Goal: Use online tool/utility: Utilize a website feature to perform a specific function

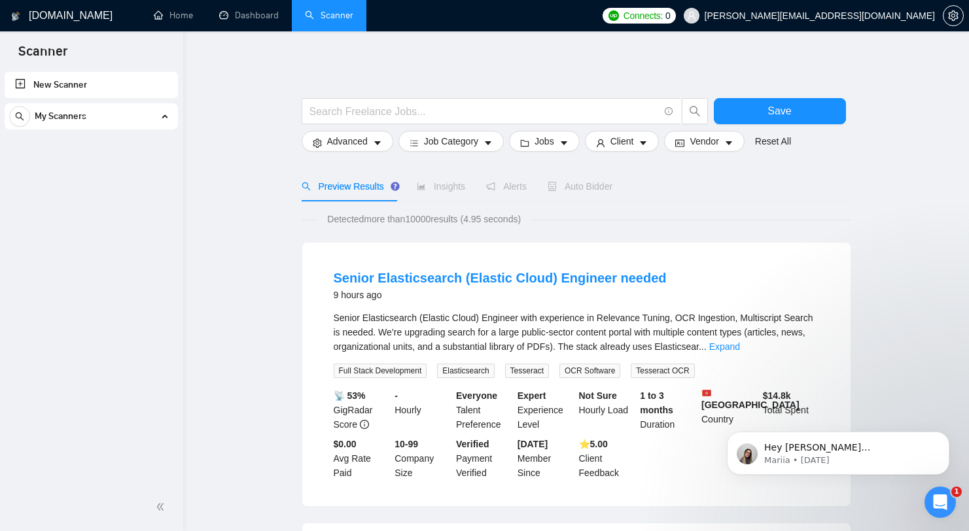
click at [43, 14] on h1 "[DOMAIN_NAME]" at bounding box center [71, 15] width 84 height 31
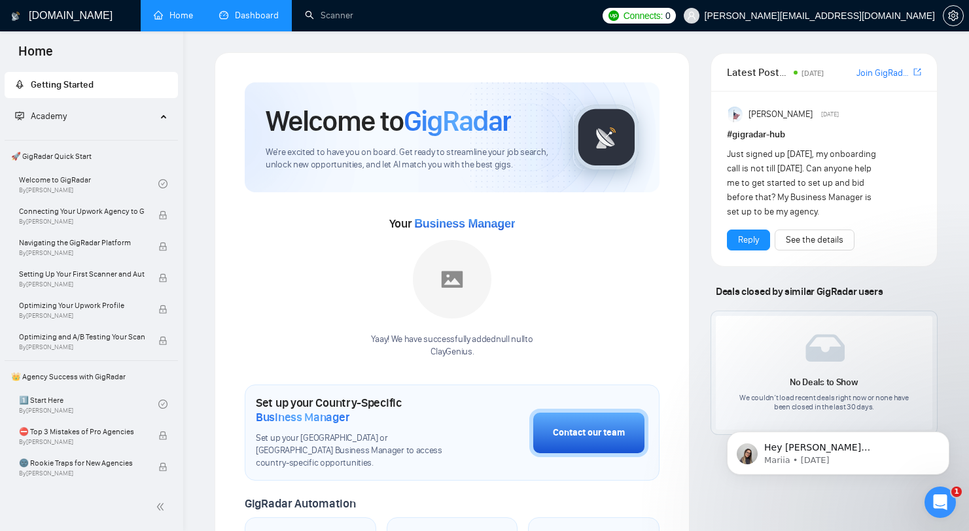
click at [276, 21] on link "Dashboard" at bounding box center [249, 15] width 60 height 11
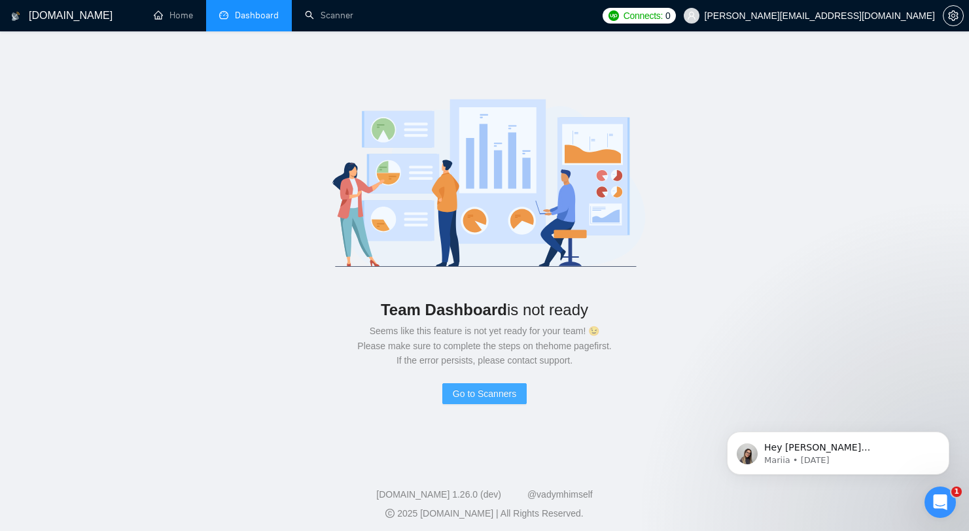
click at [495, 389] on span "Go to Scanners" at bounding box center [484, 394] width 63 height 14
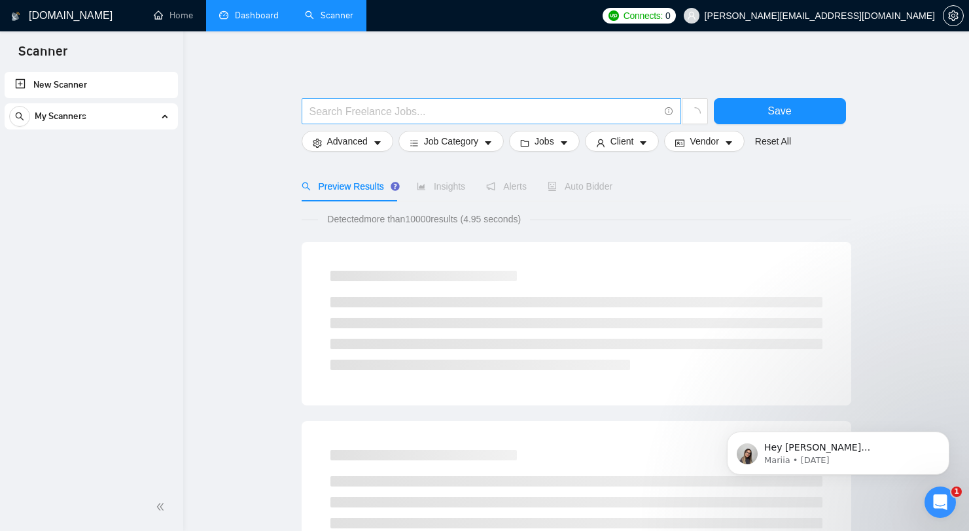
click at [463, 98] on span at bounding box center [491, 111] width 379 height 26
click at [458, 104] on input "text" at bounding box center [483, 111] width 349 height 16
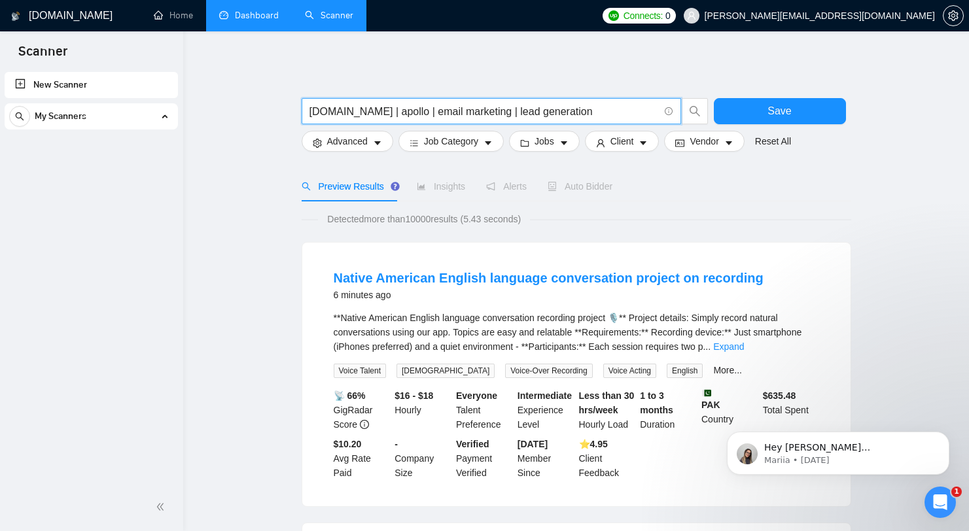
type input "[DOMAIN_NAME] | apollo | email marketing | lead generation"
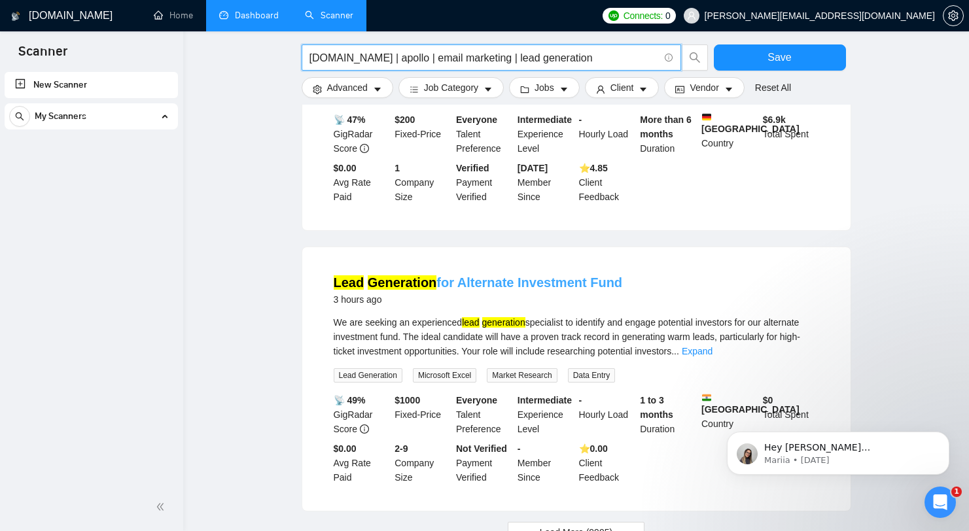
scroll to position [1256, 0]
